Goal: Task Accomplishment & Management: Use online tool/utility

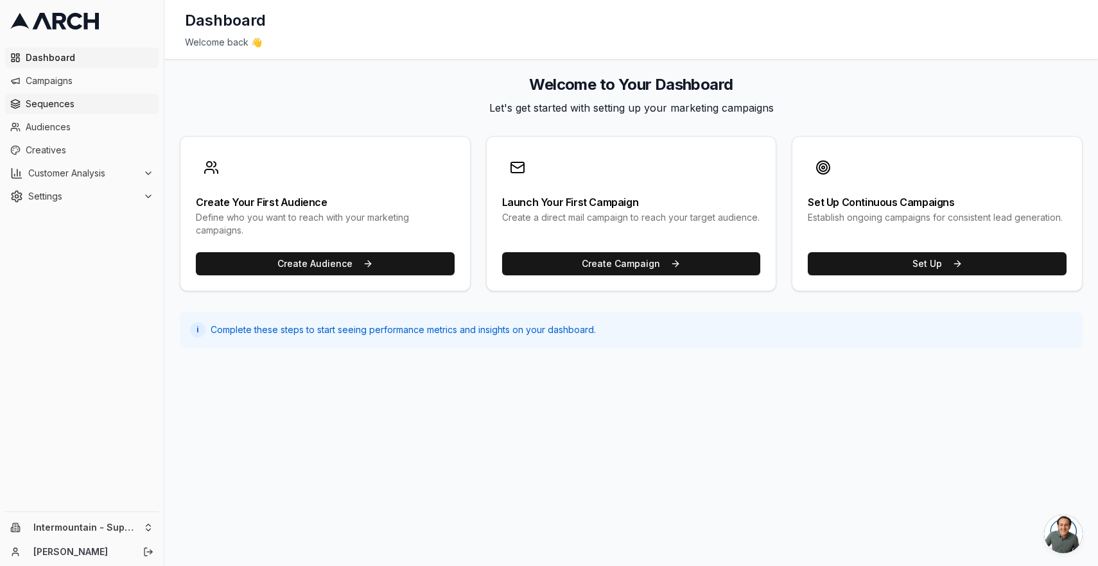
click at [91, 110] on span "Sequences" at bounding box center [90, 104] width 128 height 13
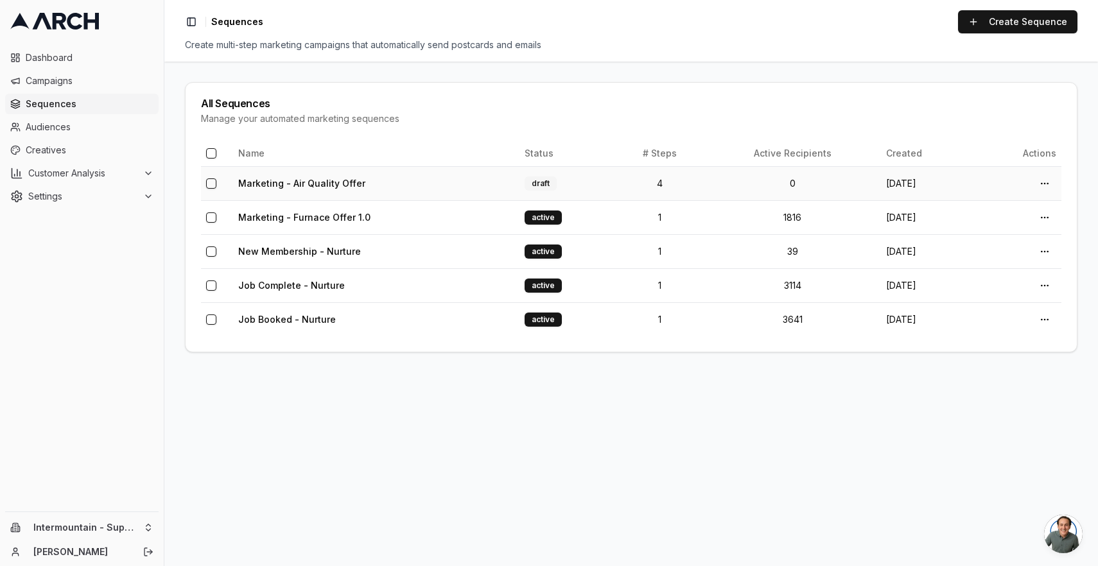
click at [460, 187] on td "Marketing - Air Quality Offer" at bounding box center [376, 183] width 286 height 34
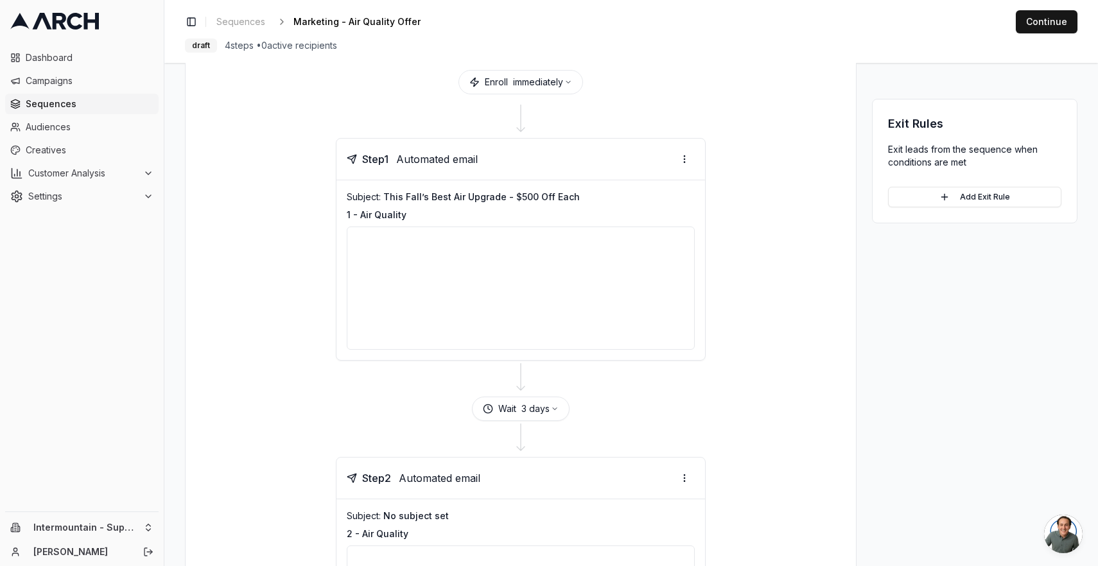
scroll to position [80, 0]
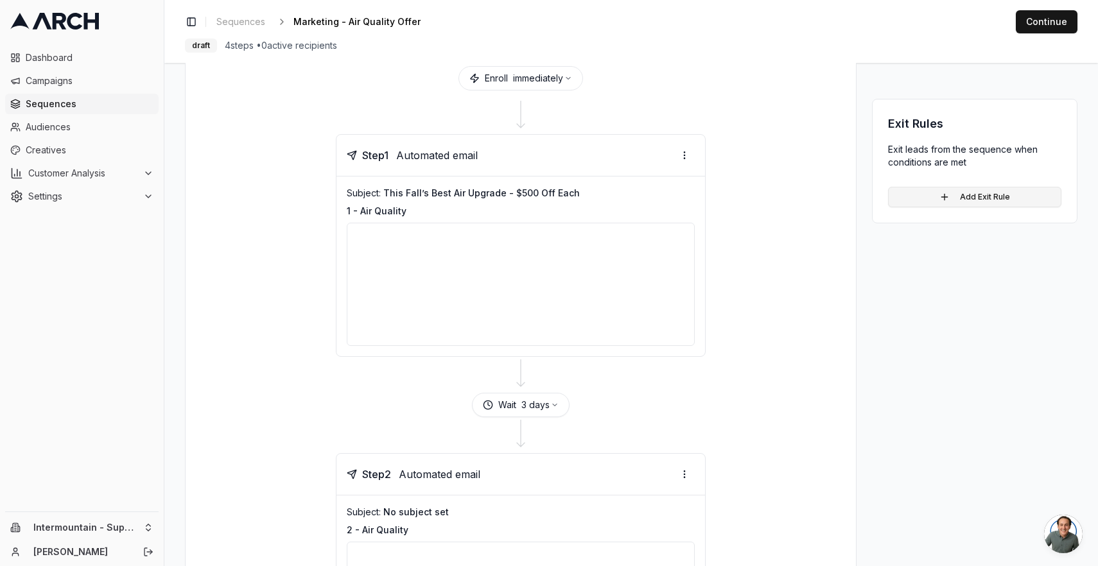
click at [982, 194] on button "Add Exit Rule" at bounding box center [974, 197] width 173 height 21
click at [973, 220] on html "Dashboard Campaigns Sequences Audiences Creatives Customer Analysis Settings In…" at bounding box center [549, 283] width 1098 height 566
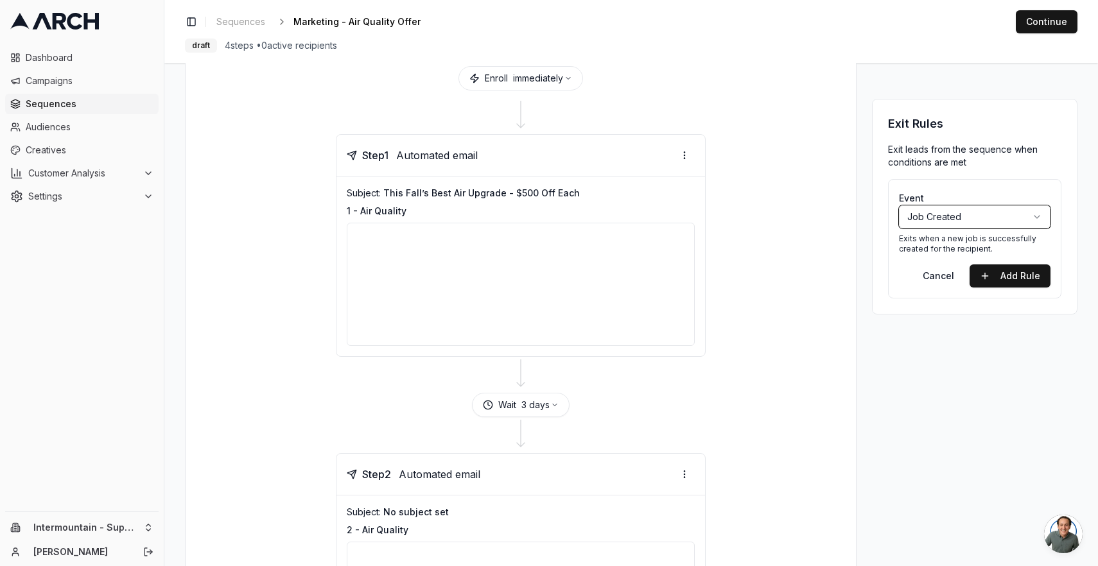
click at [938, 336] on html "Dashboard Campaigns Sequences Audiences Creatives Customer Analysis Settings In…" at bounding box center [549, 283] width 1098 height 566
click at [1000, 220] on html "Dashboard Campaigns Sequences Audiences Creatives Customer Analysis Settings In…" at bounding box center [549, 283] width 1098 height 566
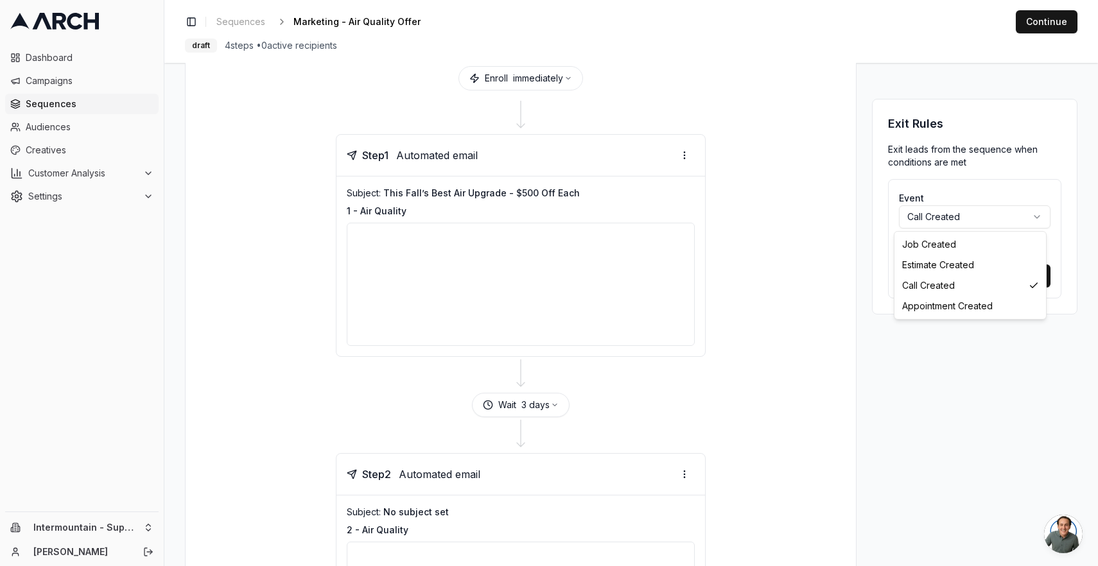
click at [1014, 216] on html "Dashboard Campaigns Sequences Audiences Creatives Customer Analysis Settings In…" at bounding box center [549, 283] width 1098 height 566
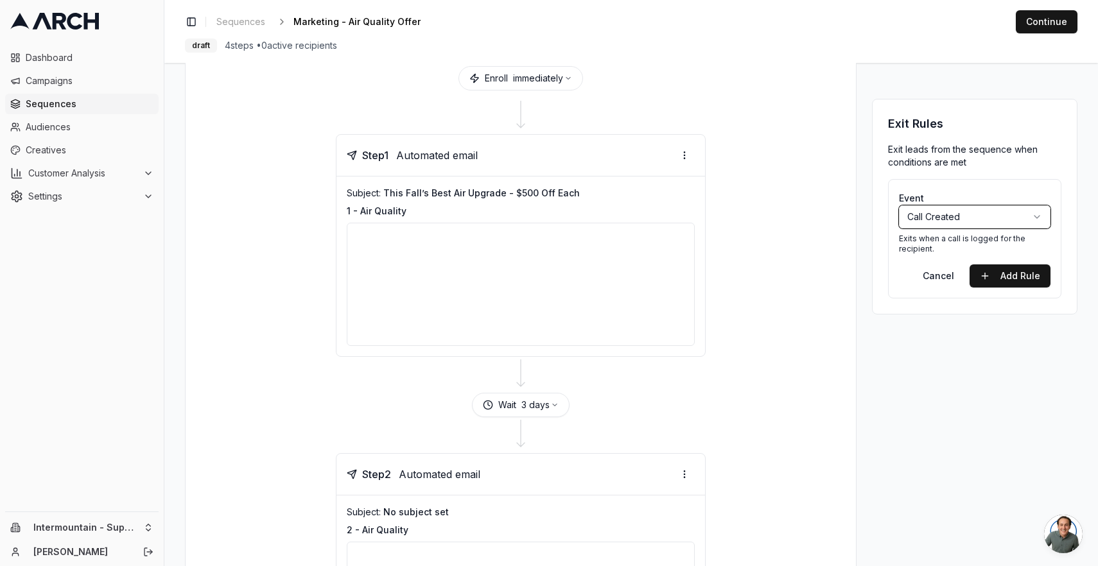
click at [940, 365] on html "Dashboard Campaigns Sequences Audiences Creatives Customer Analysis Settings In…" at bounding box center [549, 283] width 1098 height 566
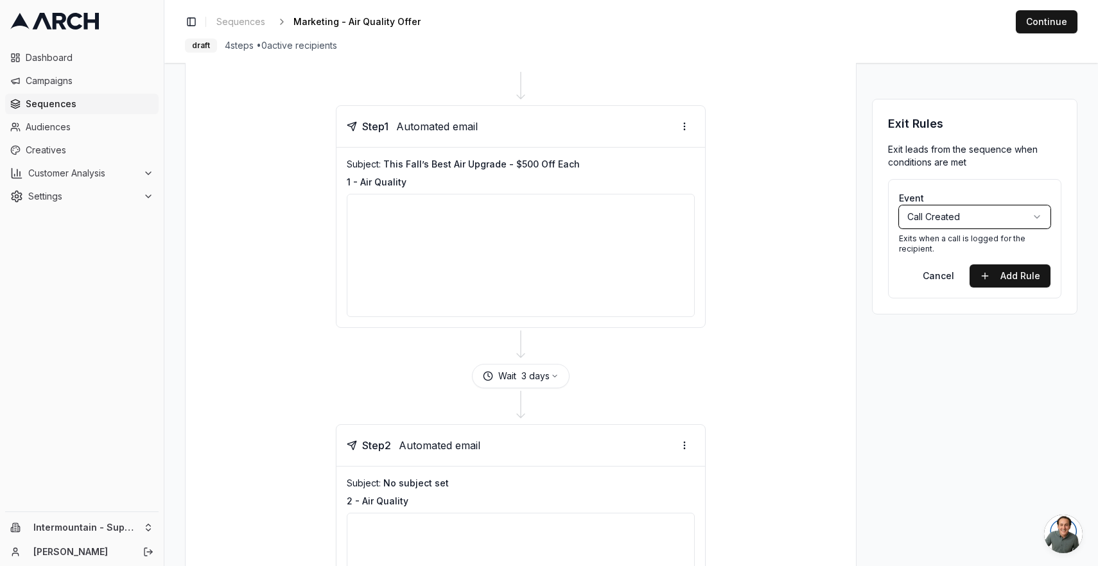
scroll to position [111, 0]
click at [928, 276] on button "Cancel" at bounding box center [938, 275] width 52 height 23
